Goal: Task Accomplishment & Management: Complete application form

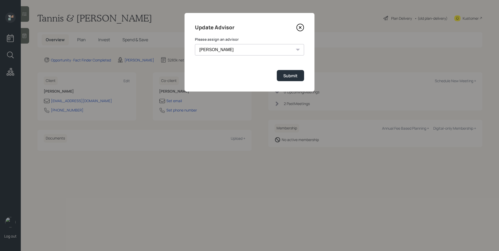
click at [252, 49] on select "[PERSON_NAME] [PERSON_NAME] [PERSON_NAME] End [PERSON_NAME] [PERSON_NAME] [PERS…" at bounding box center [249, 49] width 109 height 11
select select "d946c976-65aa-4529-ac9d-02c4f1114fc0"
click at [195, 44] on select "[PERSON_NAME] [PERSON_NAME] [PERSON_NAME] End [PERSON_NAME] [PERSON_NAME] [PERS…" at bounding box center [249, 49] width 109 height 11
click at [291, 76] on div "Submit" at bounding box center [290, 76] width 14 height 6
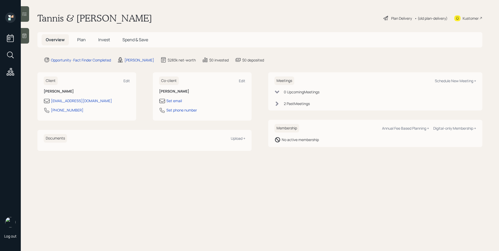
click at [25, 34] on icon at bounding box center [24, 35] width 5 height 5
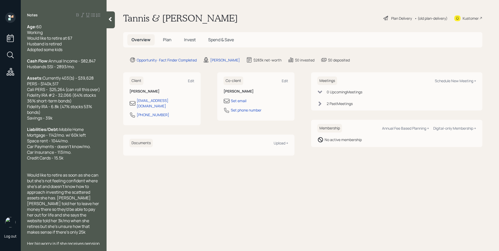
click at [167, 36] on h5 "Plan" at bounding box center [167, 39] width 17 height 11
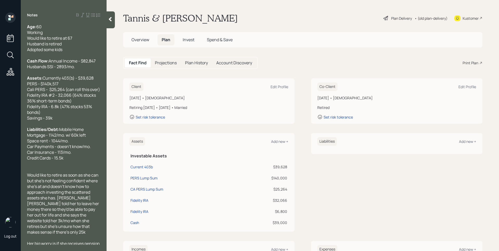
click at [52, 94] on span "Currently 403(b) - $39,628 PERS - $140k,517 Cali PERS - $25,264 (can roll this …" at bounding box center [63, 98] width 73 height 46
click at [153, 179] on div "PERS Lump Sum" at bounding box center [143, 178] width 27 height 5
select select "ira"
select select "balanced"
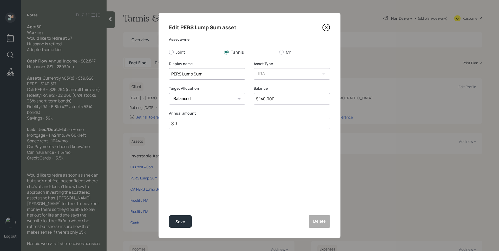
drag, startPoint x: 276, startPoint y: 99, endPoint x: 268, endPoint y: 97, distance: 8.5
click at [268, 97] on input "$ 140,000" at bounding box center [292, 98] width 76 height 11
type input "$ 140,517"
click at [185, 225] on button "Save" at bounding box center [180, 222] width 23 height 12
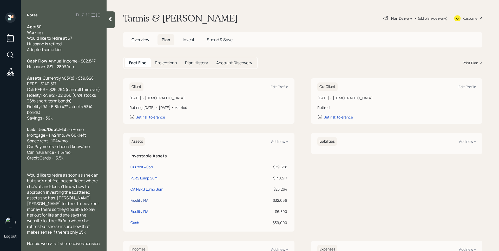
click at [142, 202] on div "Fidelity IRA" at bounding box center [139, 200] width 18 height 5
select select "ira"
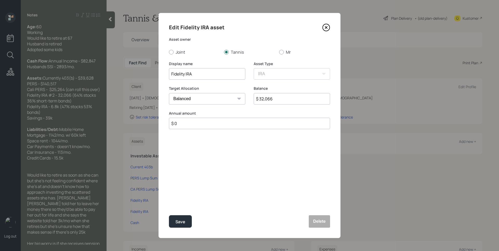
click at [214, 99] on select "Cash Conservative Balanced Aggressive" at bounding box center [207, 98] width 76 height 11
select select "conservative"
click at [169, 93] on select "Cash Conservative Balanced Aggressive" at bounding box center [207, 98] width 76 height 11
click at [179, 220] on div "Save" at bounding box center [180, 222] width 10 height 7
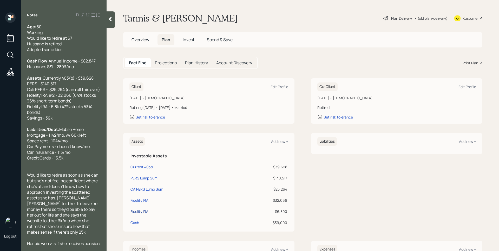
click at [146, 212] on div "Fidelity IRA" at bounding box center [139, 211] width 18 height 5
select select "ira"
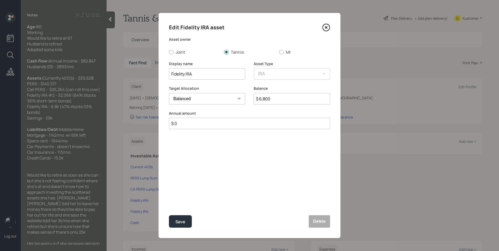
click at [189, 94] on select "Cash Conservative Balanced Aggressive" at bounding box center [207, 98] width 76 height 11
select select "conservative"
click at [169, 93] on select "Cash Conservative Balanced Aggressive" at bounding box center [207, 98] width 76 height 11
click at [180, 219] on div "Save" at bounding box center [180, 222] width 10 height 7
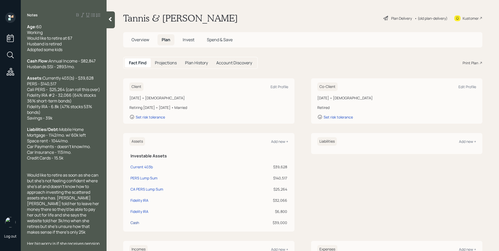
click at [134, 223] on div "Cash" at bounding box center [134, 222] width 9 height 5
select select "taxable"
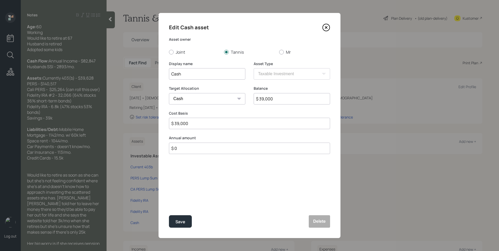
click at [331, 24] on div "Edit Cash asset Asset owner Joint Tannis Mr Display name Cash Asset Type SEP [P…" at bounding box center [249, 125] width 182 height 225
click at [326, 27] on icon at bounding box center [326, 27] width 2 height 2
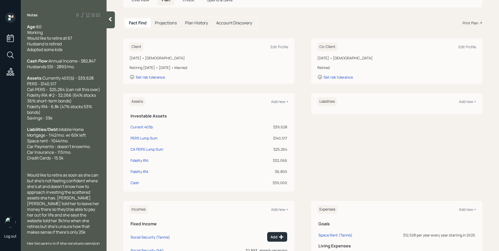
scroll to position [41, 0]
click at [282, 100] on div "Add new +" at bounding box center [279, 101] width 17 height 5
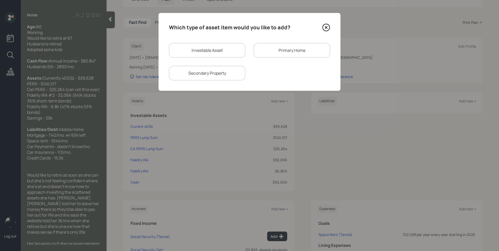
click at [279, 54] on div "Primary Home" at bounding box center [292, 50] width 76 height 15
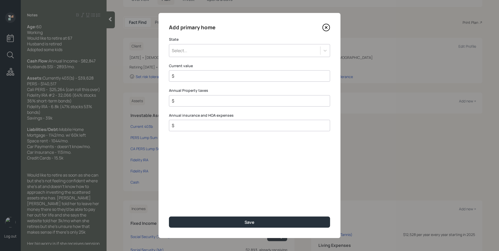
click at [269, 54] on div "Select..." at bounding box center [244, 50] width 151 height 9
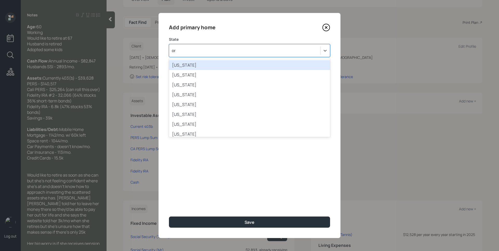
type input "ore"
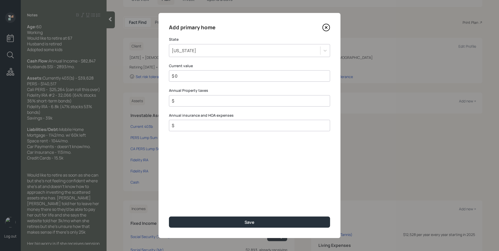
type input "$ 0"
click at [169, 217] on button "Save" at bounding box center [249, 222] width 161 height 11
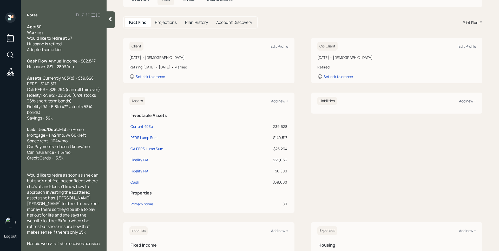
click at [466, 100] on div "Add new +" at bounding box center [467, 101] width 17 height 5
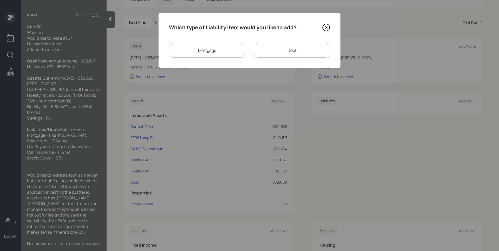
click at [237, 54] on div "Mortgage" at bounding box center [207, 50] width 76 height 15
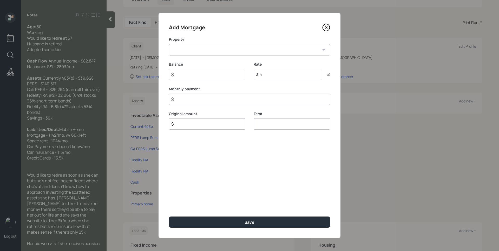
click at [225, 50] on select "OR Primary home" at bounding box center [249, 49] width 161 height 11
select select "eeeb59ae-0764-4928-a4af-8aede141ee2d"
click at [169, 44] on select "OR Primary home" at bounding box center [249, 49] width 161 height 11
click at [213, 77] on input "$" at bounding box center [207, 74] width 76 height 11
type input "$ 60,000"
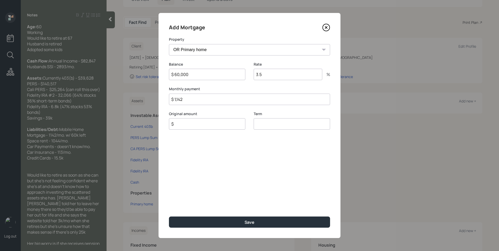
type input "$ 1,142"
type input "$ 60,000"
type input "30"
click at [169, 217] on button "Save" at bounding box center [249, 222] width 161 height 11
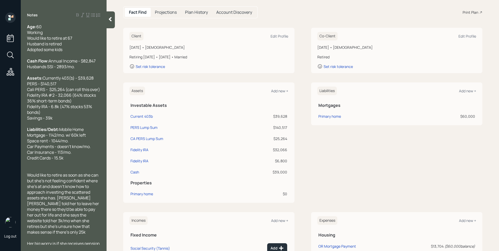
scroll to position [64, 0]
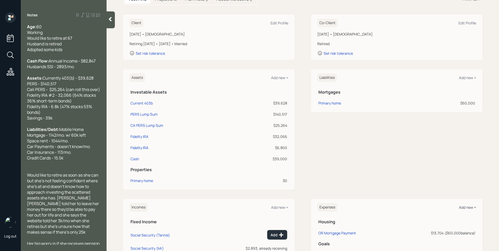
click at [467, 205] on div "Add new +" at bounding box center [467, 207] width 17 height 5
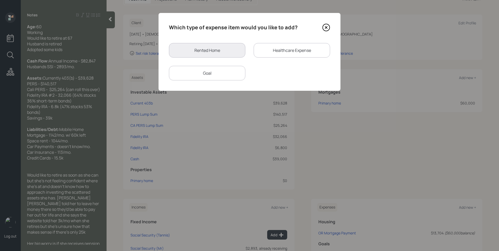
click at [235, 51] on div "Rented Home" at bounding box center [207, 50] width 76 height 15
click at [208, 75] on div "Goal" at bounding box center [207, 73] width 76 height 15
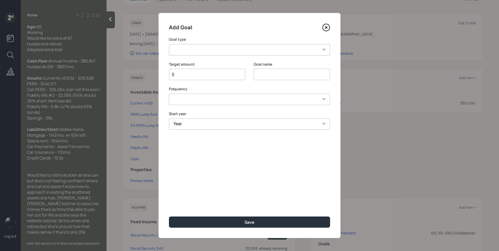
click at [221, 52] on select "Create an emergency fund Donate to charity Purchase a home Make a purchase Supp…" at bounding box center [249, 49] width 161 height 11
select select "other"
click at [169, 44] on select "Create an emergency fund Donate to charity Purchase a home Make a purchase Supp…" at bounding box center [249, 49] width 161 height 11
click at [267, 75] on input "Other" at bounding box center [292, 74] width 76 height 11
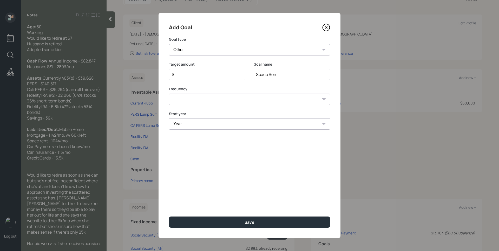
type input "Space Rent"
click at [212, 74] on input "$" at bounding box center [205, 74] width 68 height 6
click at [252, 105] on select "One time Every 1 year Every 2 years Every 3 years Every 4 years Every 5 years E…" at bounding box center [249, 106] width 161 height 11
select select "1"
click at [169, 101] on select "One time Every 1 year Every 2 years Every 3 years Every 4 years Every 5 years E…" at bounding box center [249, 106] width 161 height 11
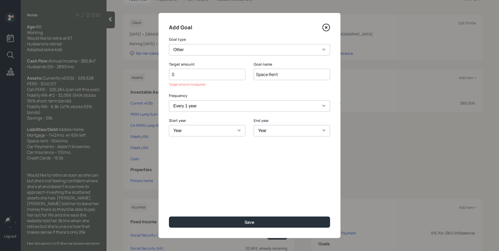
click at [202, 79] on div "$" at bounding box center [207, 74] width 76 height 11
click at [203, 77] on input "$" at bounding box center [205, 74] width 68 height 6
type input "$ 12,528"
click at [209, 121] on select "Year [DATE] 2026 2027 2028 2029 2030 2031 2032 2033 2034 2035 2036 2037 2038 20…" at bounding box center [207, 123] width 76 height 11
select select "2025"
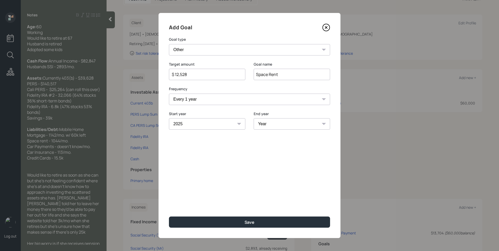
click at [169, 118] on select "Year [DATE] 2026 2027 2028 2029 2030 2031 2032 2033 2034 2035 2036 2037 2038 20…" at bounding box center [207, 123] width 76 height 11
click at [254, 126] on select "Year [DATE] 2026 2027 2028 2029 2030 2031 2032 2033 2034 2035 2036 2037 2038 20…" at bounding box center [292, 123] width 76 height 11
select select "2059"
click at [254, 118] on select "Year [DATE] 2026 2027 2028 2029 2030 2031 2032 2033 2034 2035 2036 2037 2038 20…" at bounding box center [292, 123] width 76 height 11
drag, startPoint x: 239, startPoint y: 224, endPoint x: 252, endPoint y: 206, distance: 21.4
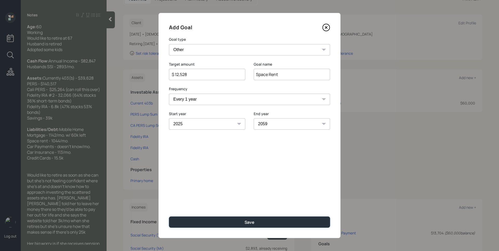
click at [239, 223] on button "Save" at bounding box center [249, 222] width 161 height 11
type input "$"
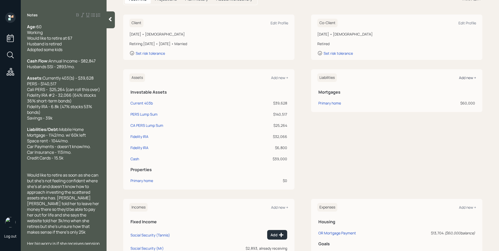
click at [459, 79] on div "Add new +" at bounding box center [467, 77] width 17 height 5
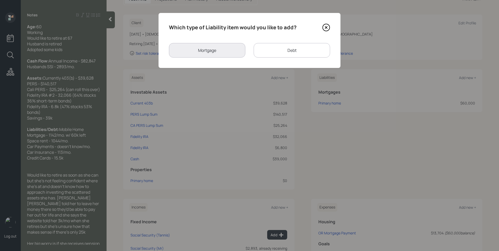
click at [287, 50] on div "Debt" at bounding box center [292, 50] width 76 height 15
select select "credit_card"
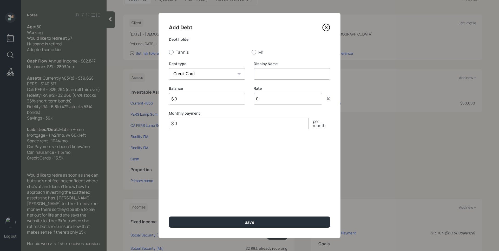
click at [185, 53] on label "Tannis" at bounding box center [208, 52] width 78 height 6
click at [169, 52] on input "Tannis" at bounding box center [169, 52] width 0 height 0
radio input "true"
click at [283, 81] on div "Display Name" at bounding box center [292, 73] width 76 height 25
click at [282, 77] on input at bounding box center [292, 73] width 76 height 11
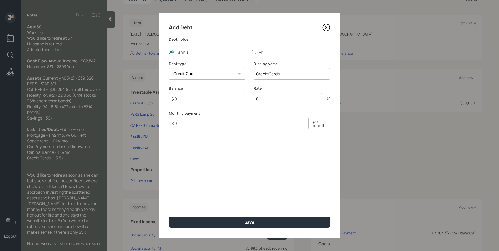
type input "Credit Cards"
type input "$ 15,500"
click at [169, 217] on button "Save" at bounding box center [249, 222] width 161 height 11
